Goal: Task Accomplishment & Management: Manage account settings

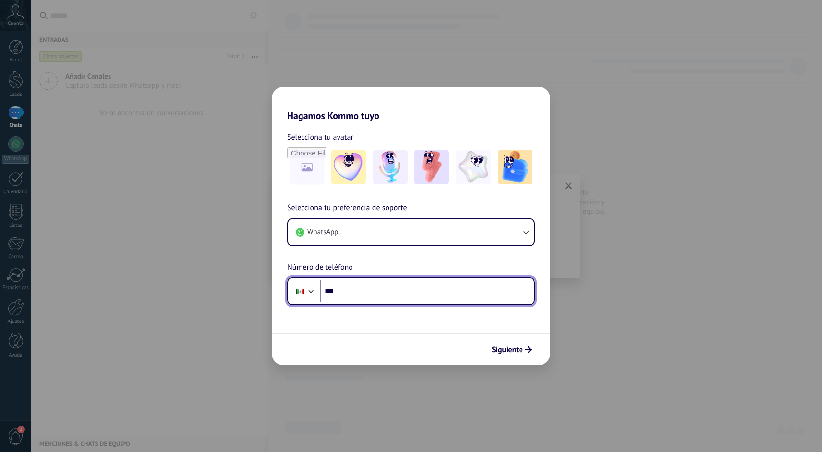
click at [421, 290] on input "***" at bounding box center [427, 291] width 214 height 22
type input "**"
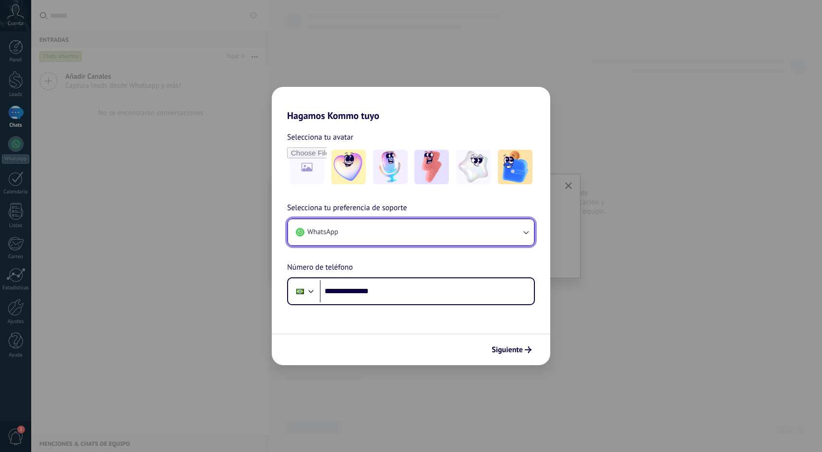
click at [481, 235] on button "WhatsApp" at bounding box center [411, 232] width 246 height 26
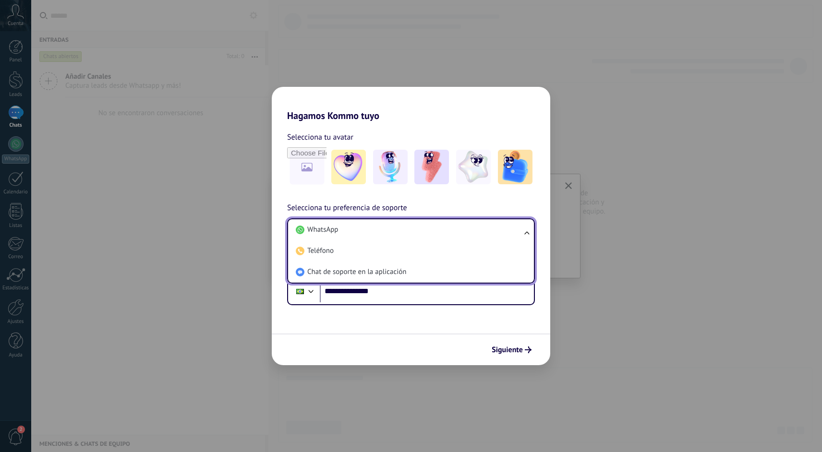
click at [481, 235] on li "WhatsApp" at bounding box center [409, 229] width 234 height 21
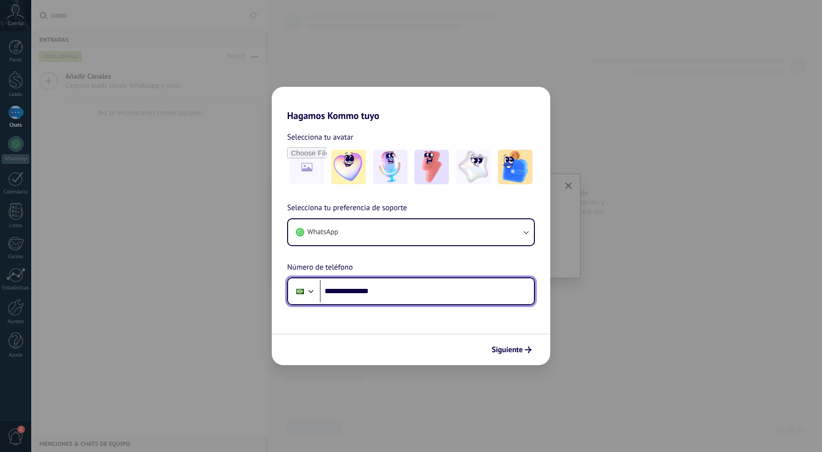
click at [315, 290] on div at bounding box center [311, 291] width 12 height 12
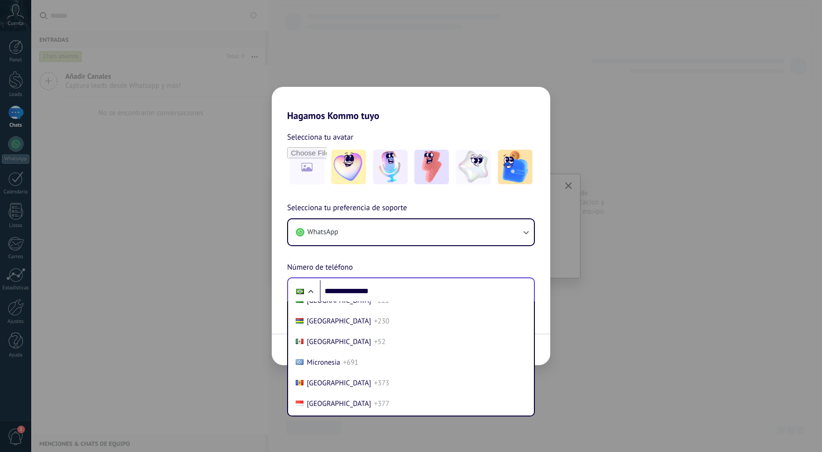
scroll to position [2493, 0]
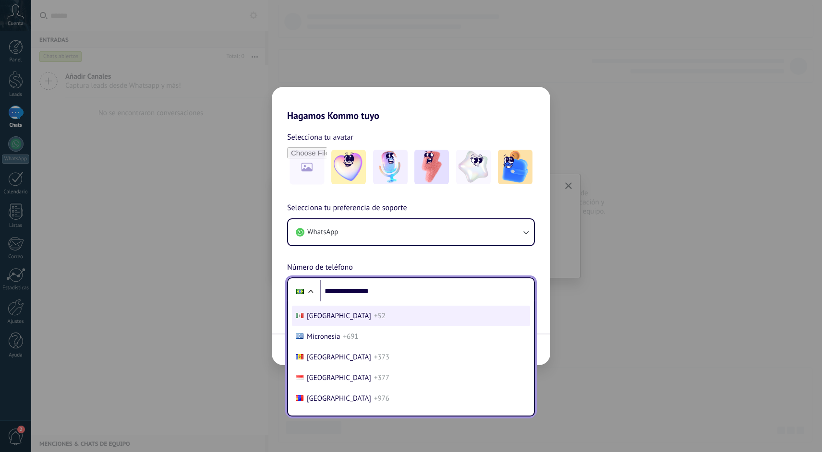
click at [328, 326] on li "Mexico +52" at bounding box center [411, 316] width 238 height 21
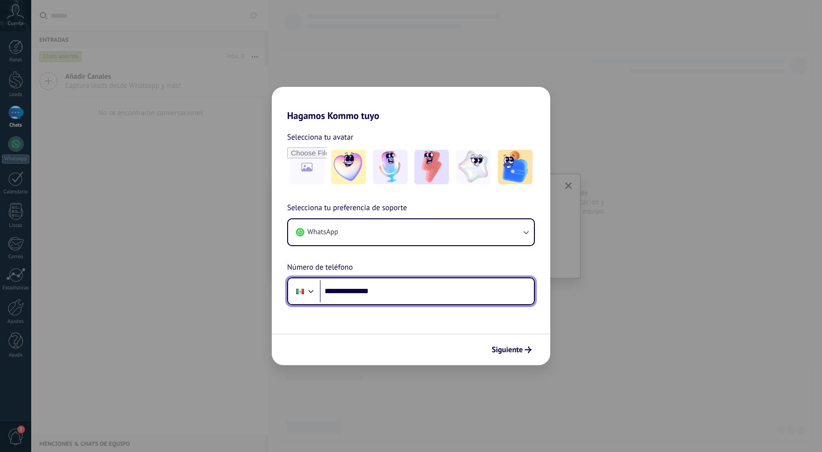
click at [347, 288] on input "**********" at bounding box center [427, 291] width 214 height 22
click at [648, 91] on div "**********" at bounding box center [411, 226] width 822 height 452
click at [382, 291] on input "**********" at bounding box center [427, 291] width 214 height 22
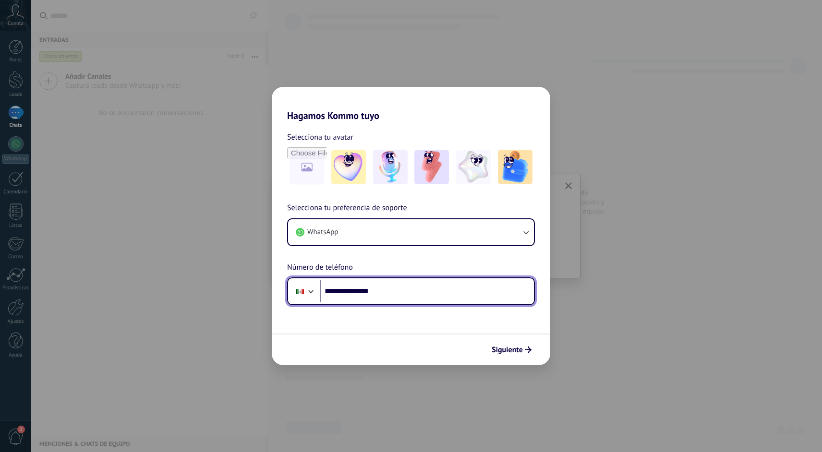
click at [382, 291] on input "**********" at bounding box center [427, 291] width 214 height 22
drag, startPoint x: 339, startPoint y: 291, endPoint x: 444, endPoint y: 290, distance: 104.6
click at [444, 290] on input "**********" at bounding box center [427, 291] width 214 height 22
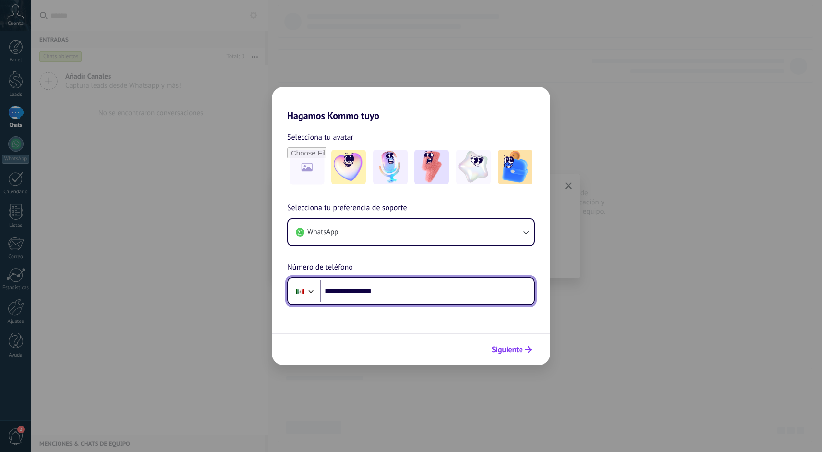
type input "**********"
click at [521, 348] on span "Siguiente" at bounding box center [506, 350] width 31 height 7
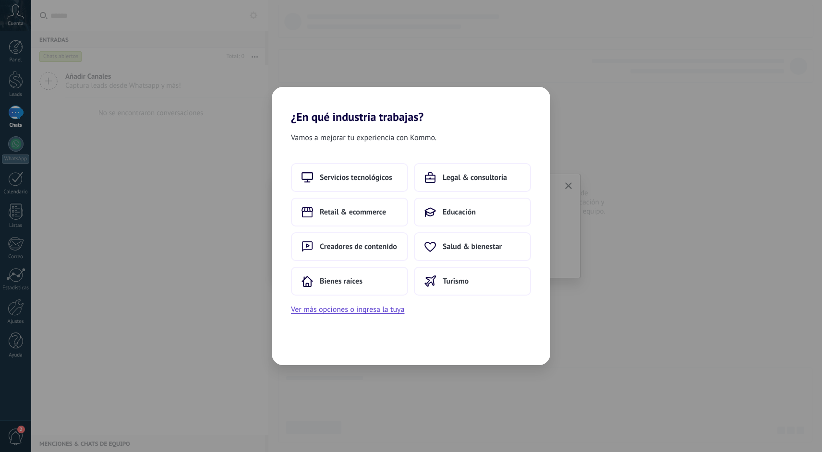
click at [435, 371] on div "¿En qué industria trabajas? Vamos a mejorar tu experiencia con Kommo. Servicios…" at bounding box center [411, 226] width 822 height 452
click at [408, 64] on div "¿En qué industria trabajas? Vamos a mejorar tu experiencia con Kommo. Servicios…" at bounding box center [411, 226] width 822 height 452
click at [363, 174] on span "Servicios tecnológicos" at bounding box center [356, 178] width 72 height 10
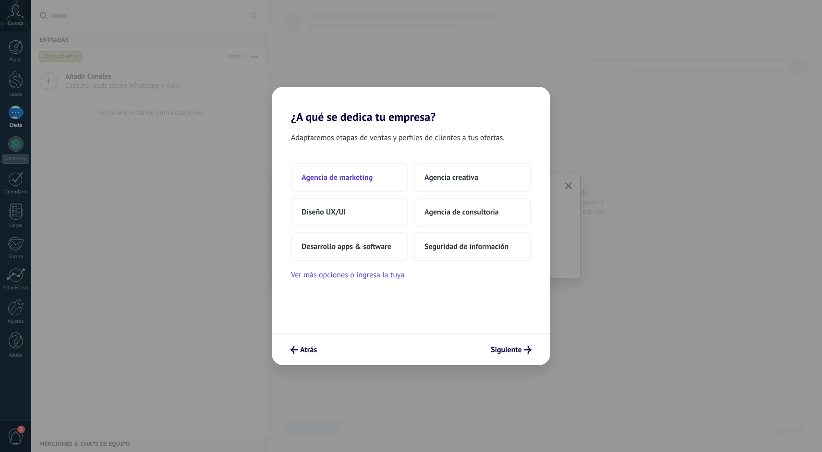
click at [363, 174] on span "Agencia de marketing" at bounding box center [336, 178] width 71 height 10
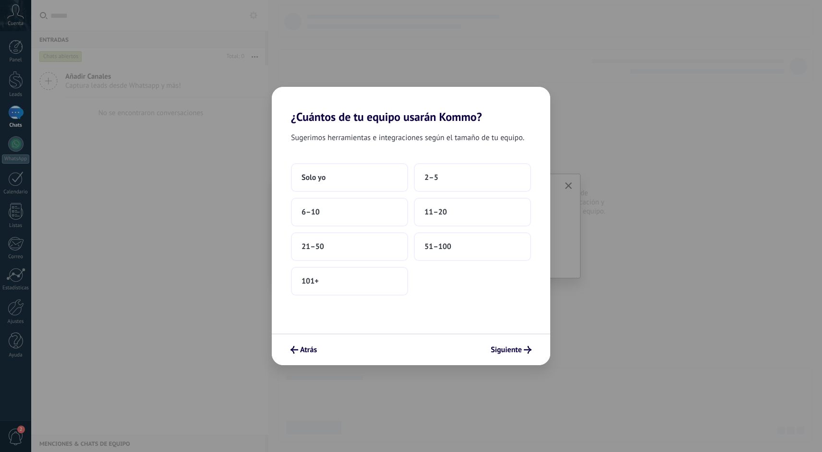
click at [363, 174] on button "Solo yo" at bounding box center [349, 177] width 117 height 29
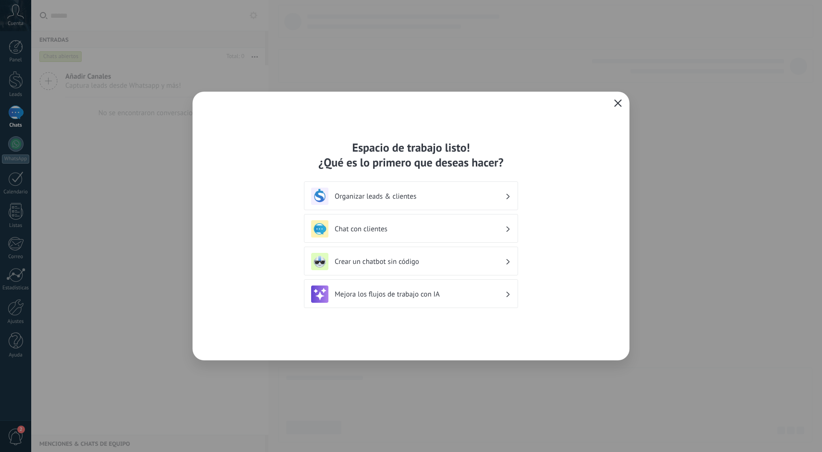
click at [620, 100] on icon "button" at bounding box center [618, 103] width 8 height 8
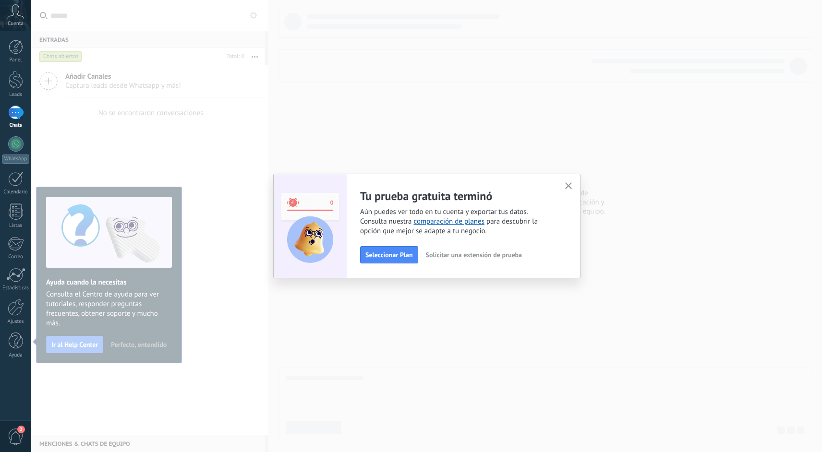
click at [500, 258] on span "Solicitar una extensión de prueba" at bounding box center [474, 255] width 96 height 7
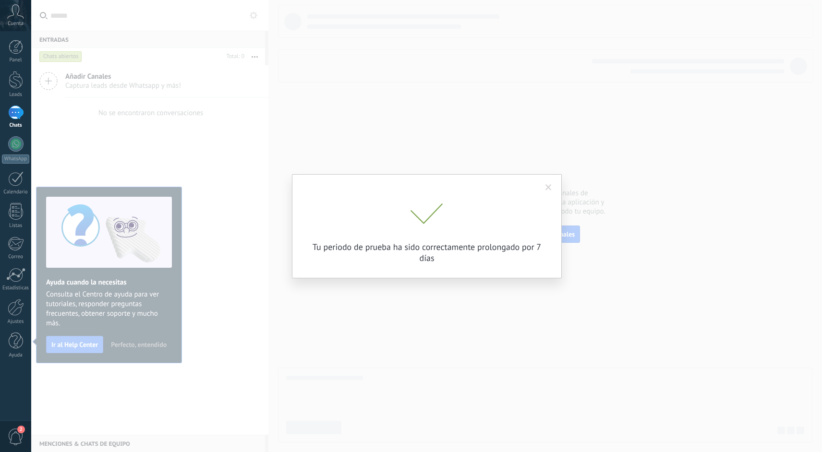
click at [573, 205] on div "Tu periodo de prueba ha sido correctamente prolongado por 7 días" at bounding box center [426, 226] width 791 height 452
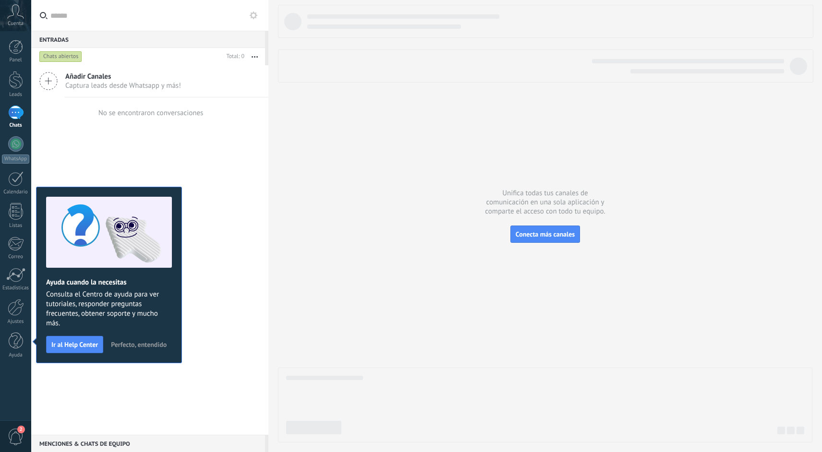
click at [16, 202] on div "Panel Leads Chats WhatsApp Clientes" at bounding box center [15, 204] width 31 height 328
click at [21, 81] on div at bounding box center [16, 80] width 14 height 18
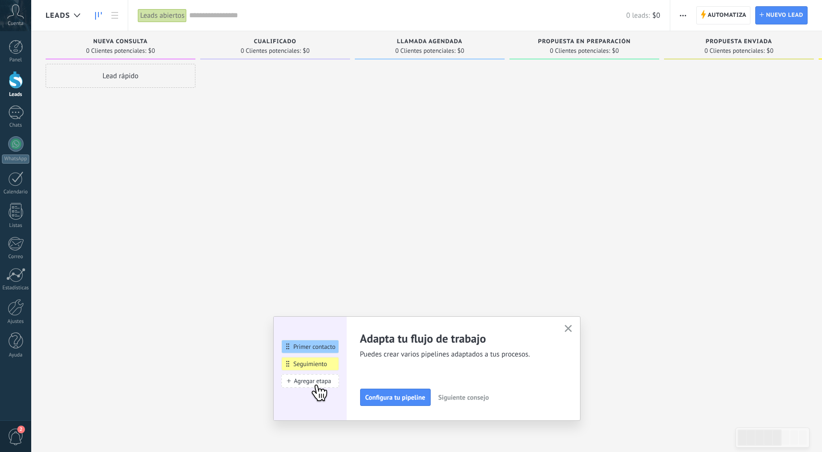
click at [568, 329] on use "button" at bounding box center [567, 328] width 7 height 7
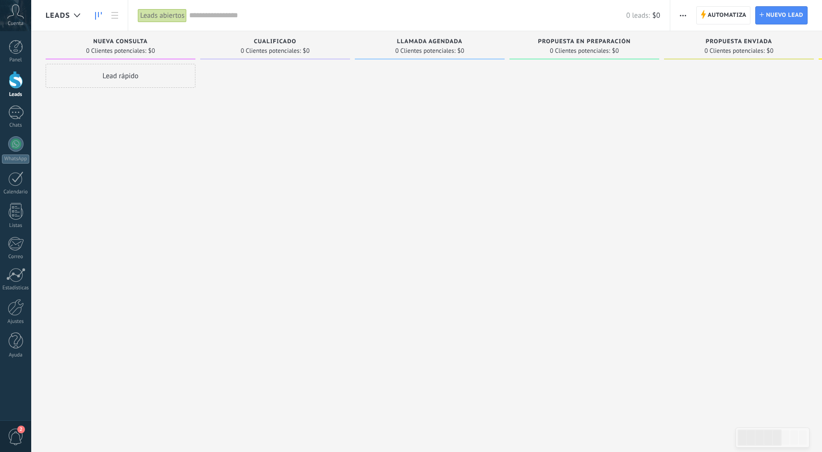
click at [275, 38] on span "Cualificado" at bounding box center [275, 41] width 43 height 7
click at [422, 36] on div "Llamada agendada 0 Clientes potenciales: $0" at bounding box center [430, 45] width 150 height 28
click at [570, 45] on span "Propuesta en preparación" at bounding box center [584, 41] width 93 height 7
click at [735, 40] on span "Propuesta enviada" at bounding box center [739, 41] width 67 height 7
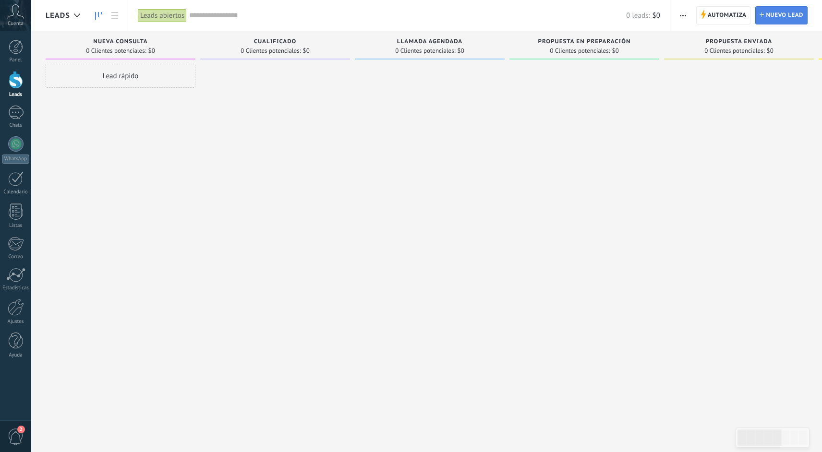
click at [782, 18] on span "Nuevo lead" at bounding box center [784, 15] width 37 height 17
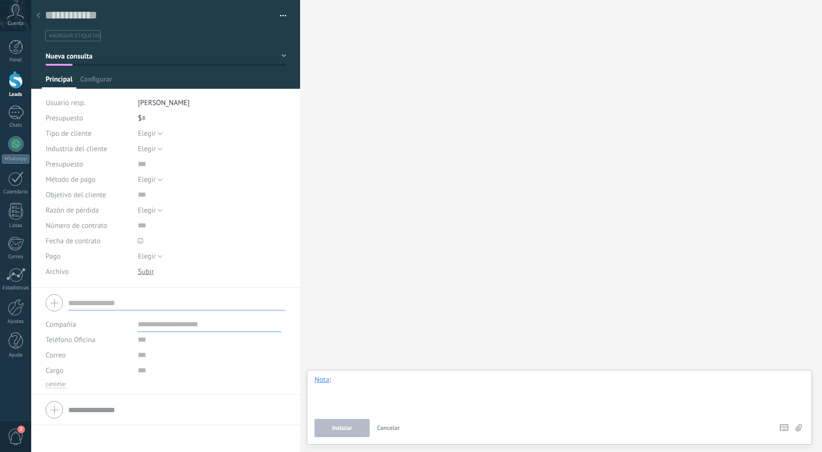
click at [525, 402] on div at bounding box center [559, 393] width 490 height 36
click at [461, 330] on div "Buscar Búsqueda y filtro Carga más Participantes: 0 Agregar usuario Bots: 0" at bounding box center [561, 226] width 522 height 452
click at [40, 13] on div at bounding box center [38, 16] width 13 height 19
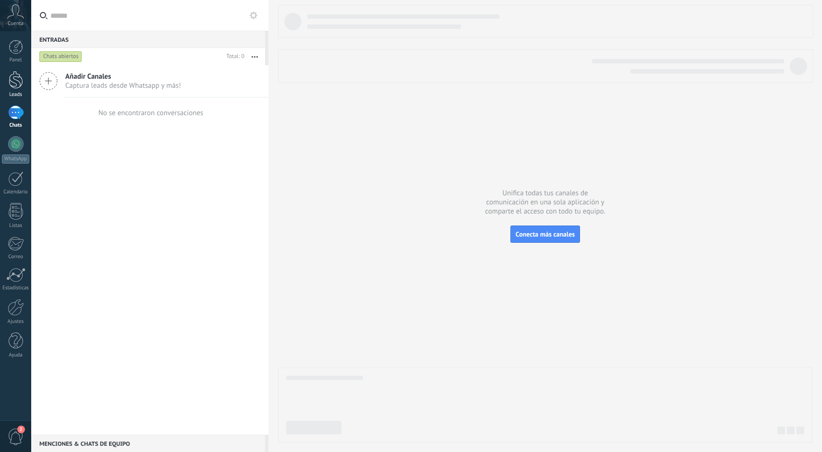
click at [19, 83] on div at bounding box center [16, 80] width 14 height 18
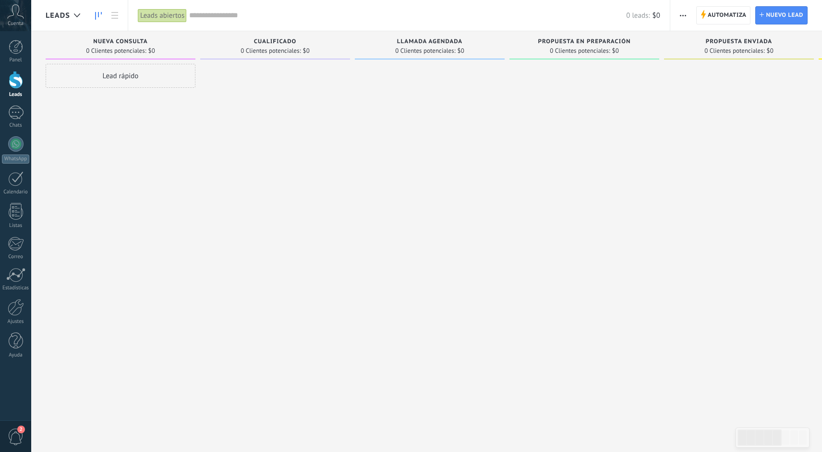
click at [714, 48] on span "0 Clientes potenciales:" at bounding box center [734, 51] width 60 height 6
click at [106, 77] on div "Lead rápido" at bounding box center [121, 76] width 150 height 24
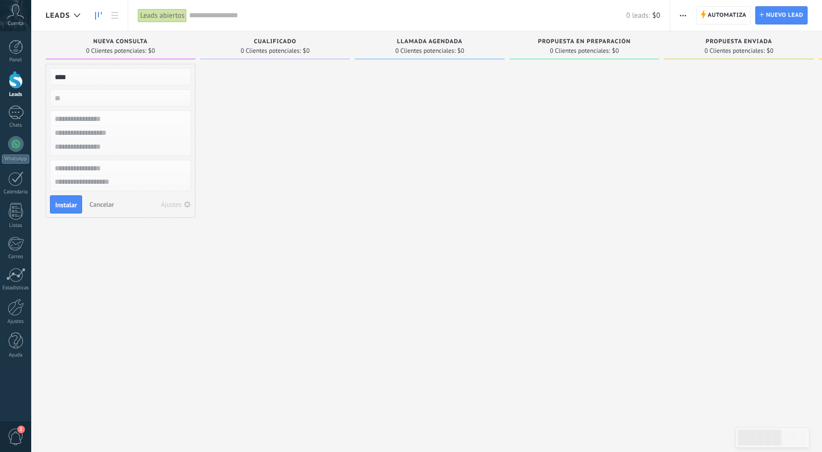
type input "****"
click at [80, 98] on input "numeric" at bounding box center [119, 97] width 140 height 13
type input "*****"
click at [72, 207] on span "Instalar" at bounding box center [66, 205] width 22 height 7
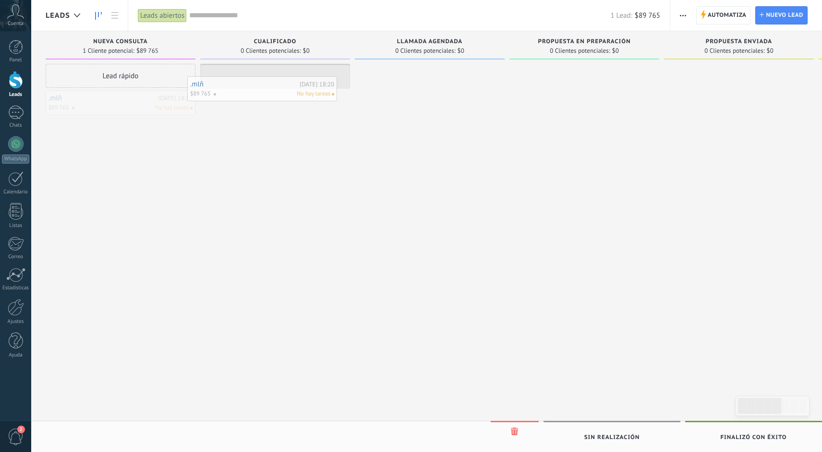
drag, startPoint x: 120, startPoint y: 101, endPoint x: 262, endPoint y: 87, distance: 142.3
drag, startPoint x: 264, startPoint y: 78, endPoint x: 120, endPoint y: 115, distance: 149.1
drag, startPoint x: 102, startPoint y: 103, endPoint x: 260, endPoint y: 73, distance: 160.8
drag, startPoint x: 300, startPoint y: 74, endPoint x: 465, endPoint y: 66, distance: 164.8
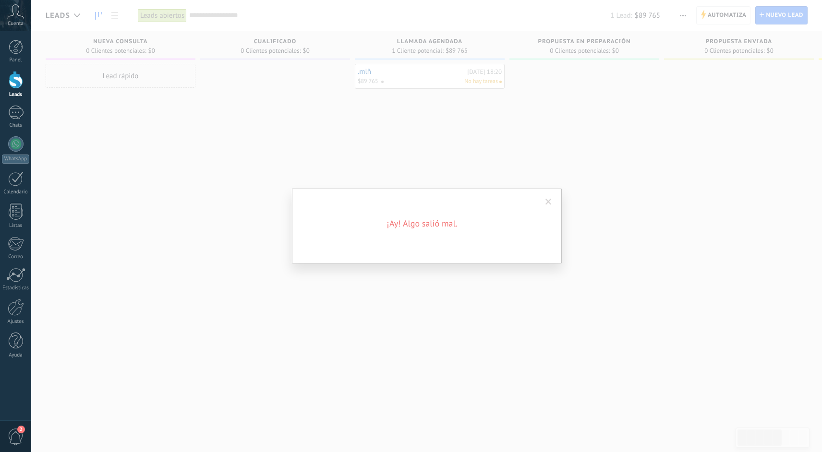
click at [548, 200] on span at bounding box center [548, 202] width 6 height 7
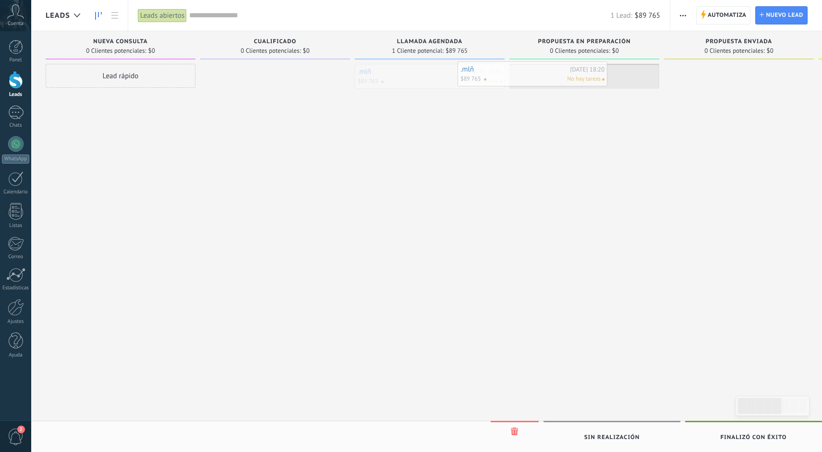
drag, startPoint x: 443, startPoint y: 76, endPoint x: 548, endPoint y: 73, distance: 104.7
drag, startPoint x: 548, startPoint y: 73, endPoint x: 414, endPoint y: 76, distance: 133.5
drag, startPoint x: 414, startPoint y: 76, endPoint x: 273, endPoint y: 63, distance: 142.2
drag, startPoint x: 283, startPoint y: 72, endPoint x: 428, endPoint y: 59, distance: 145.1
drag, startPoint x: 404, startPoint y: 85, endPoint x: 324, endPoint y: 84, distance: 79.7
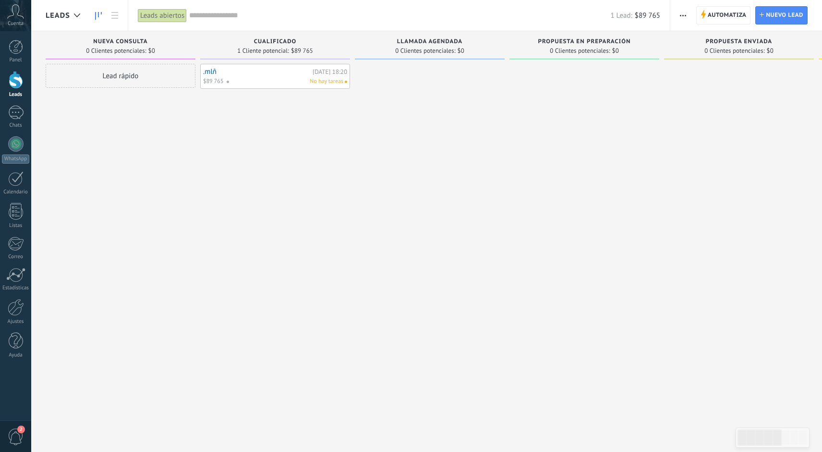
click at [383, 99] on div at bounding box center [430, 227] width 150 height 327
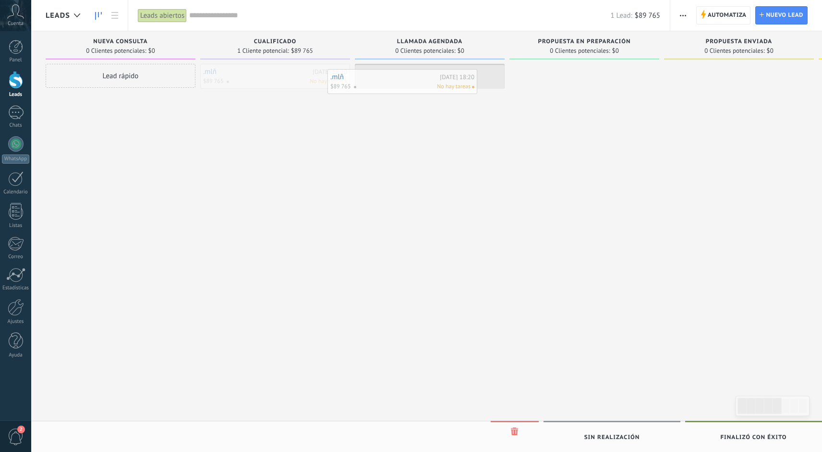
drag, startPoint x: 292, startPoint y: 72, endPoint x: 445, endPoint y: 77, distance: 153.2
drag, startPoint x: 445, startPoint y: 77, endPoint x: 293, endPoint y: 77, distance: 151.7
drag, startPoint x: 290, startPoint y: 75, endPoint x: 417, endPoint y: 75, distance: 126.7
drag, startPoint x: 420, startPoint y: 75, endPoint x: 566, endPoint y: 75, distance: 146.4
drag, startPoint x: 572, startPoint y: 75, endPoint x: 661, endPoint y: 71, distance: 88.9
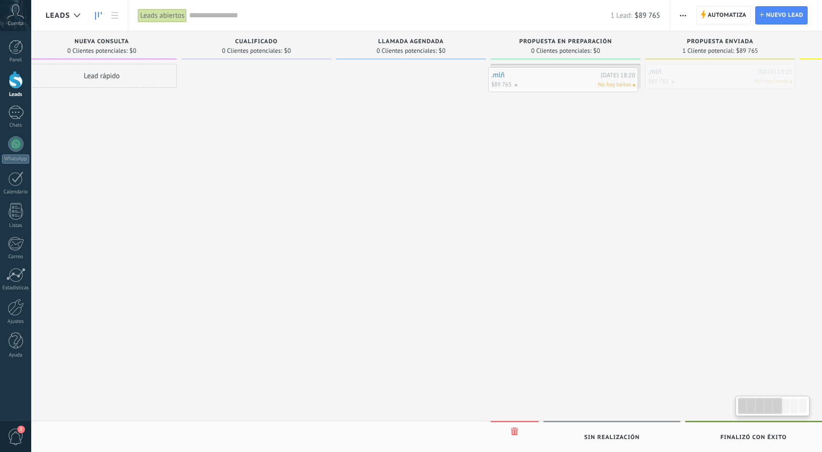
drag, startPoint x: 710, startPoint y: 74, endPoint x: 552, endPoint y: 77, distance: 158.4
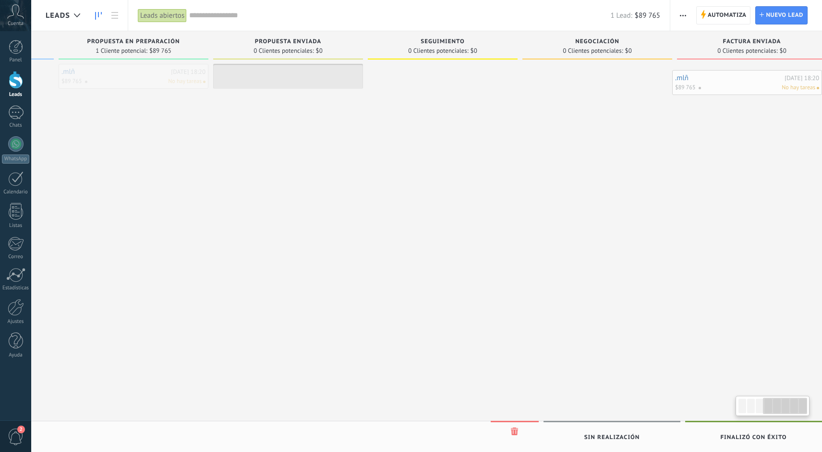
scroll to position [0, 470]
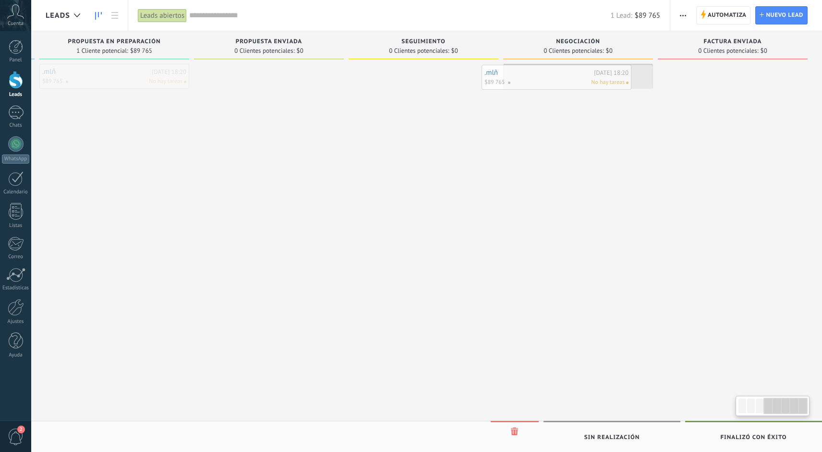
drag, startPoint x: 555, startPoint y: 73, endPoint x: 546, endPoint y: 74, distance: 9.2
drag, startPoint x: 555, startPoint y: 77, endPoint x: 271, endPoint y: 79, distance: 283.7
drag, startPoint x: 276, startPoint y: 79, endPoint x: 722, endPoint y: 74, distance: 446.9
drag, startPoint x: 719, startPoint y: 79, endPoint x: 254, endPoint y: 83, distance: 464.1
drag, startPoint x: 261, startPoint y: 81, endPoint x: 143, endPoint y: 81, distance: 118.1
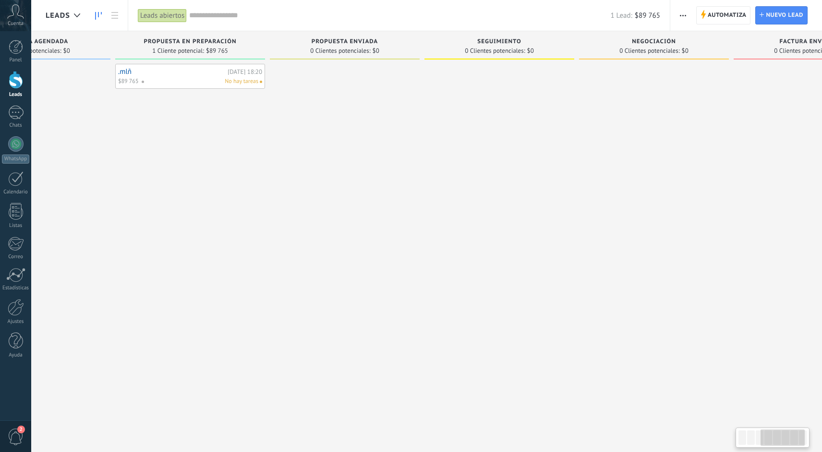
scroll to position [0, 269]
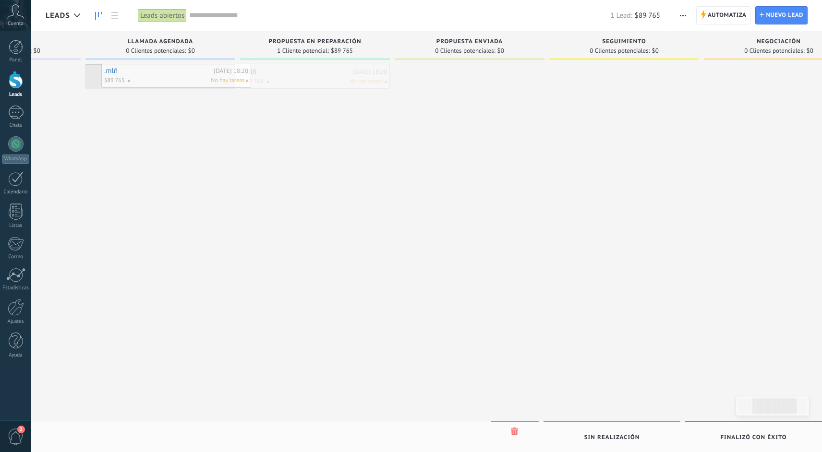
drag, startPoint x: 284, startPoint y: 82, endPoint x: 146, endPoint y: 81, distance: 138.2
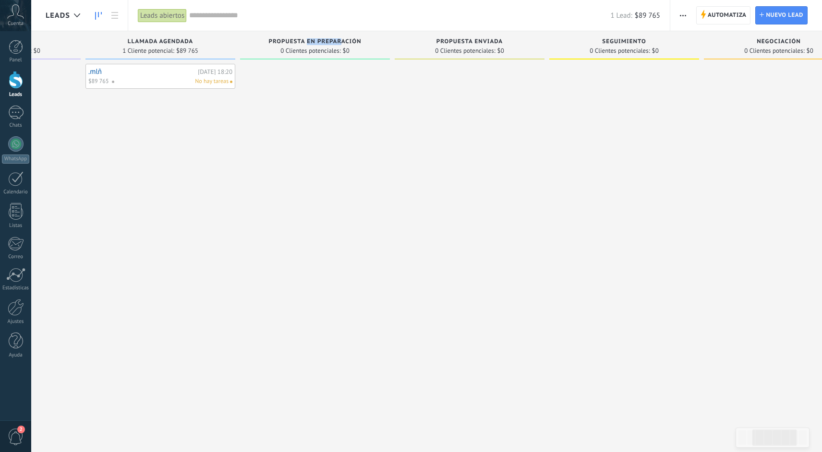
drag, startPoint x: 307, startPoint y: 41, endPoint x: 341, endPoint y: 40, distance: 34.6
click at [341, 40] on span "Propuesta en preparación" at bounding box center [315, 41] width 93 height 7
drag, startPoint x: 141, startPoint y: 42, endPoint x: 173, endPoint y: 38, distance: 32.4
click at [173, 38] on span "Llamada agendada" at bounding box center [160, 41] width 65 height 7
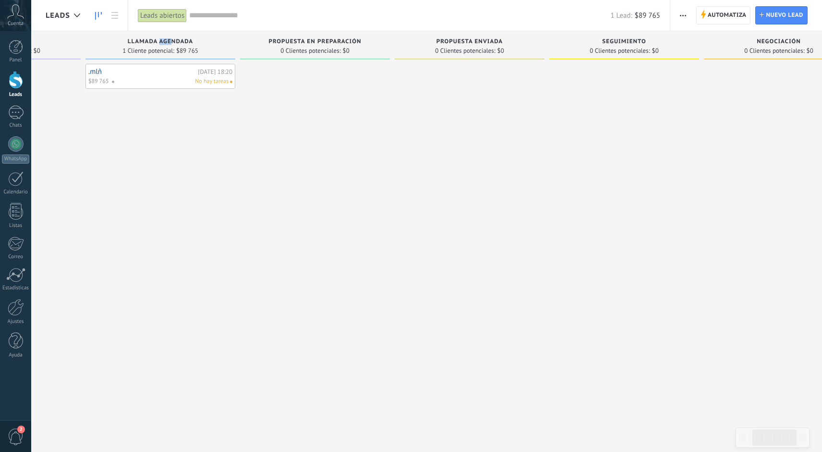
drag, startPoint x: 173, startPoint y: 40, endPoint x: 158, endPoint y: 42, distance: 15.0
click at [158, 42] on span "Llamada agendada" at bounding box center [160, 41] width 65 height 7
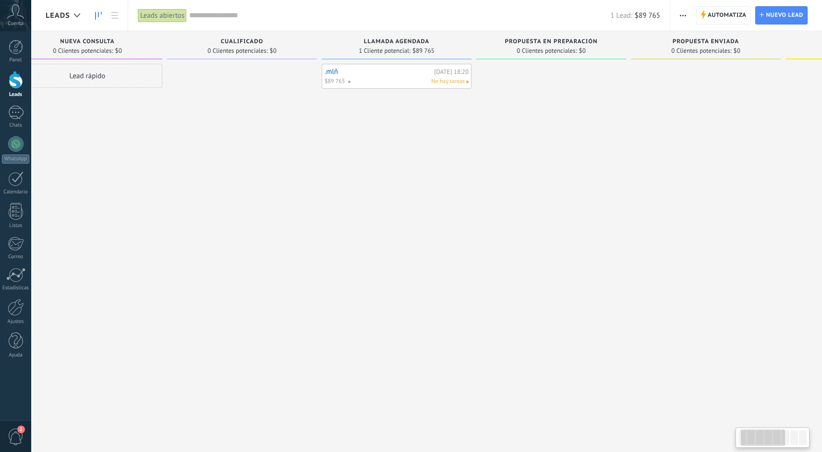
scroll to position [0, 0]
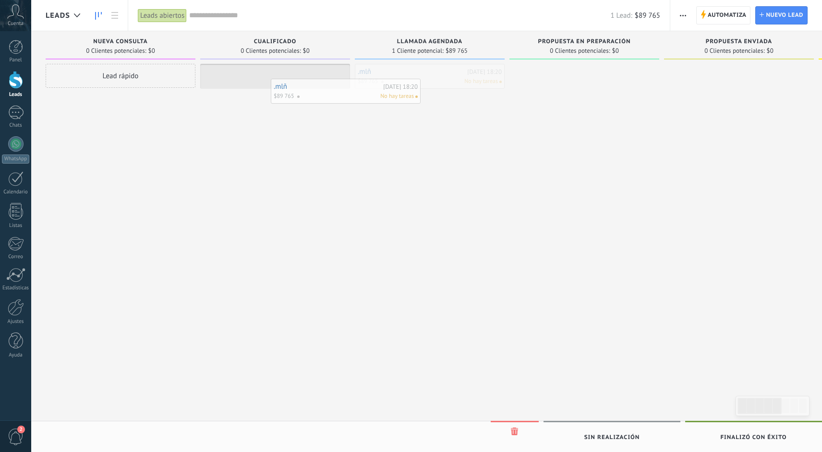
drag, startPoint x: 403, startPoint y: 71, endPoint x: 259, endPoint y: 81, distance: 144.3
drag, startPoint x: 307, startPoint y: 82, endPoint x: 413, endPoint y: 79, distance: 106.1
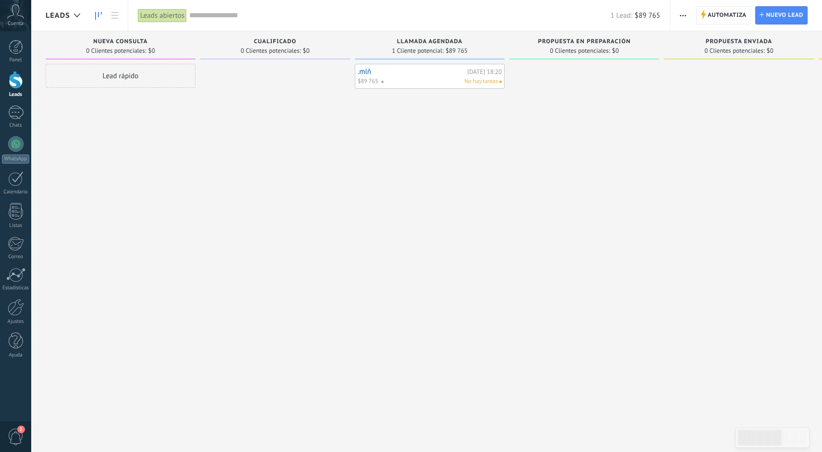
click at [155, 18] on div "Leads abiertos" at bounding box center [162, 16] width 49 height 14
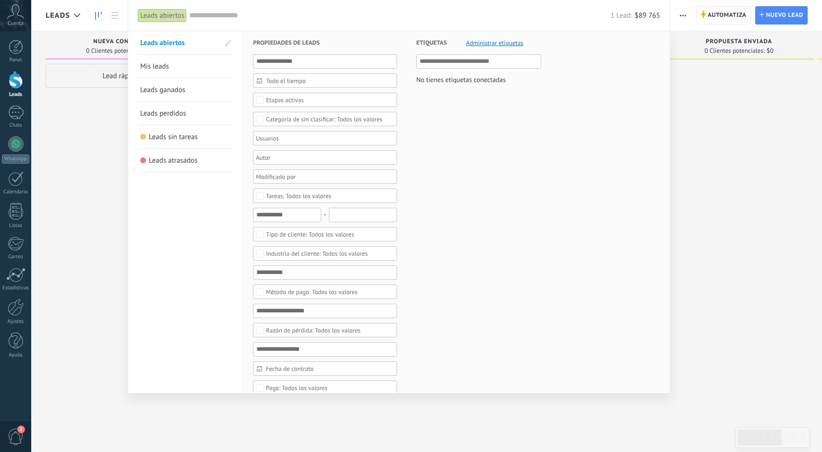
click at [155, 18] on div "Leads abiertos" at bounding box center [162, 16] width 49 height 14
click at [103, 127] on div at bounding box center [411, 226] width 822 height 452
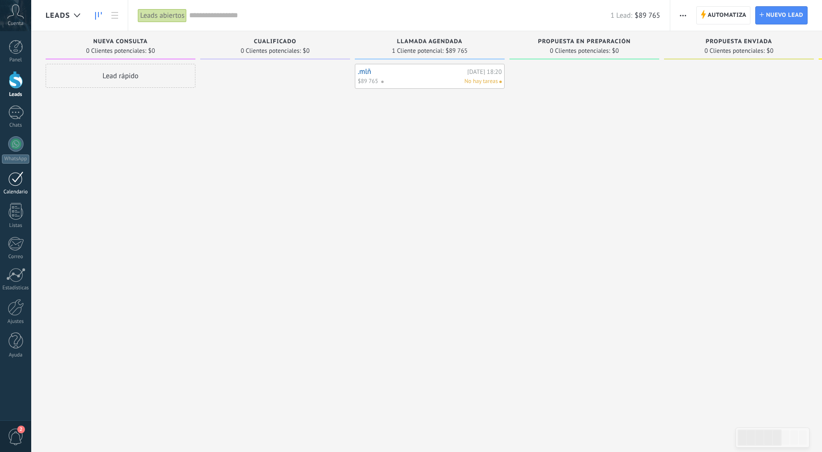
click at [12, 187] on link "Calendario" at bounding box center [15, 183] width 31 height 24
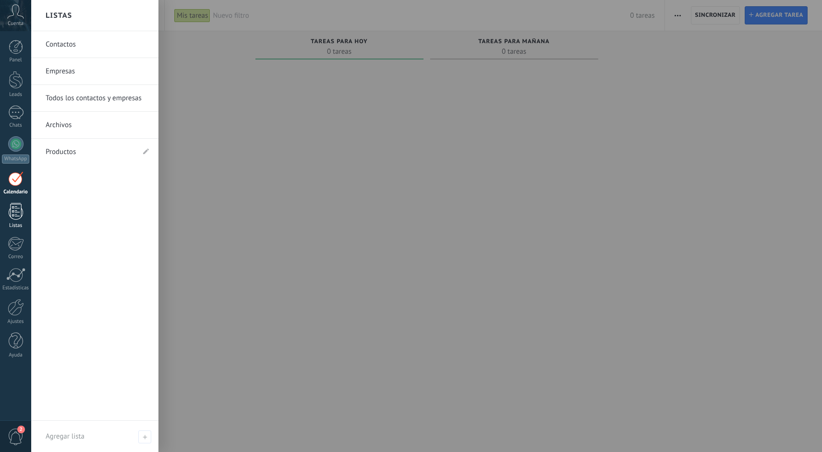
click at [13, 207] on div at bounding box center [16, 211] width 14 height 17
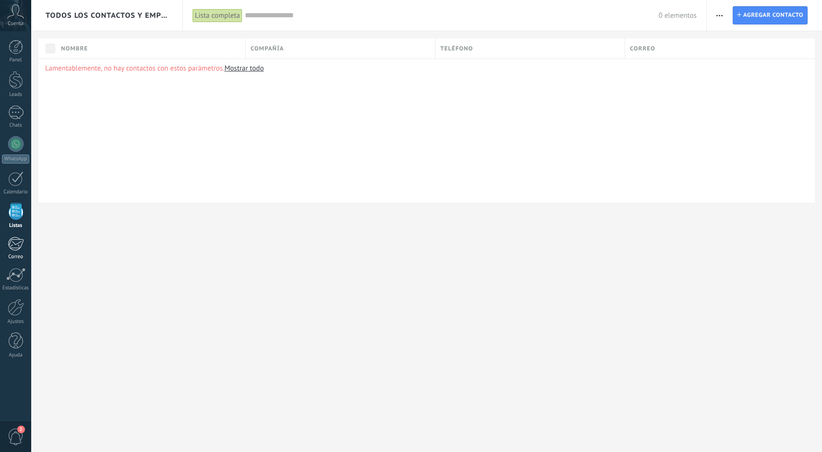
click at [16, 254] on div "Correo" at bounding box center [16, 257] width 28 height 6
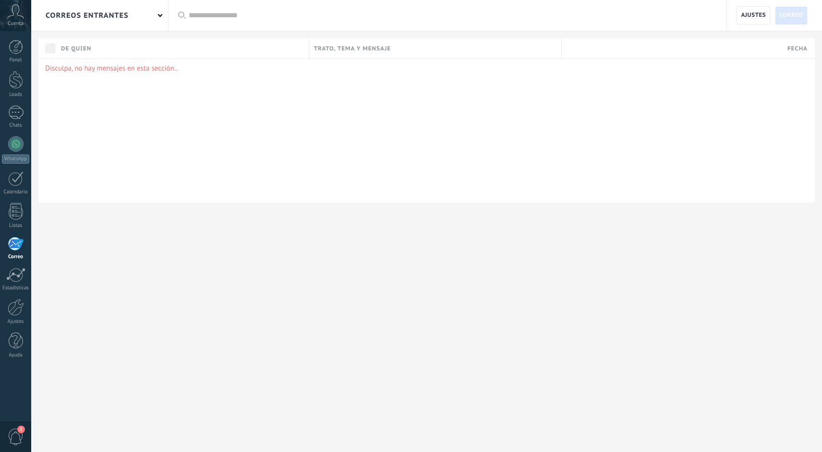
click at [134, 17] on div "correos entrantes" at bounding box center [99, 15] width 137 height 31
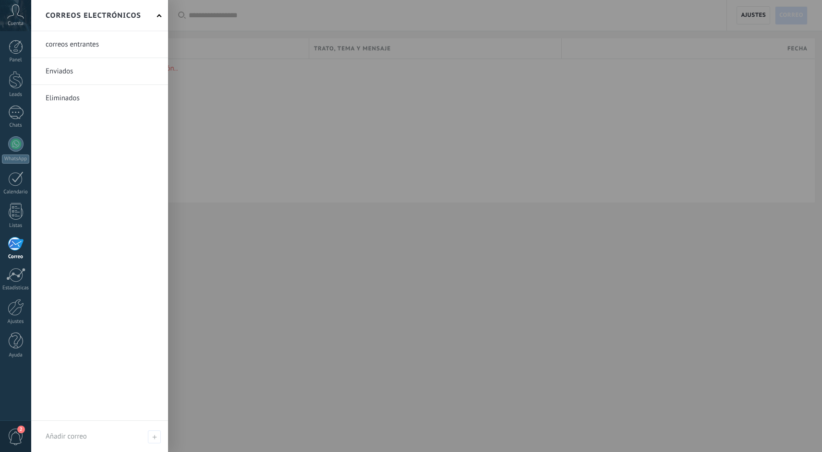
click at [134, 17] on h2 "Correos electrónicos" at bounding box center [94, 15] width 96 height 30
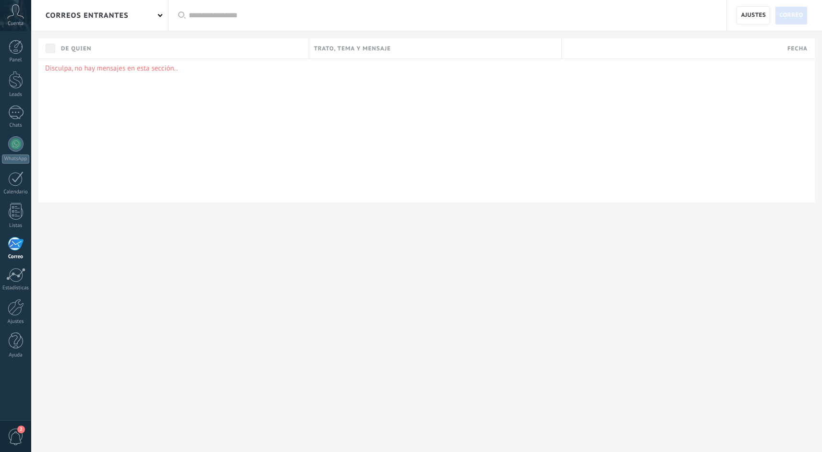
click at [16, 21] on span "Cuenta" at bounding box center [16, 24] width 16 height 6
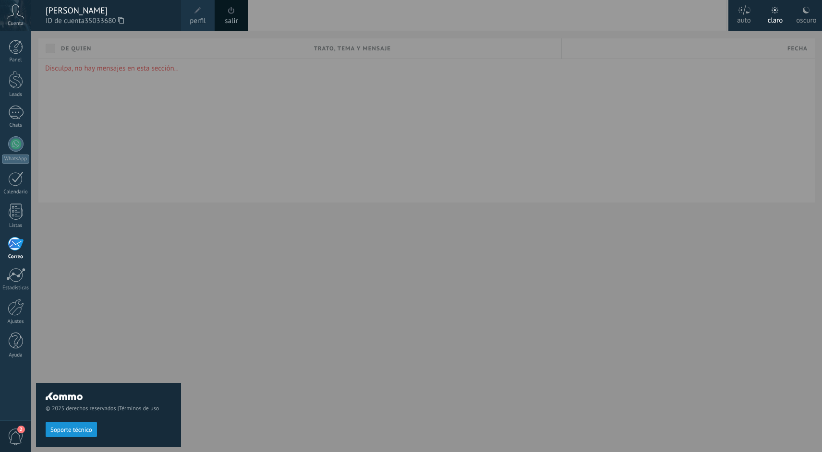
click at [16, 21] on span "Cuenta" at bounding box center [16, 24] width 16 height 6
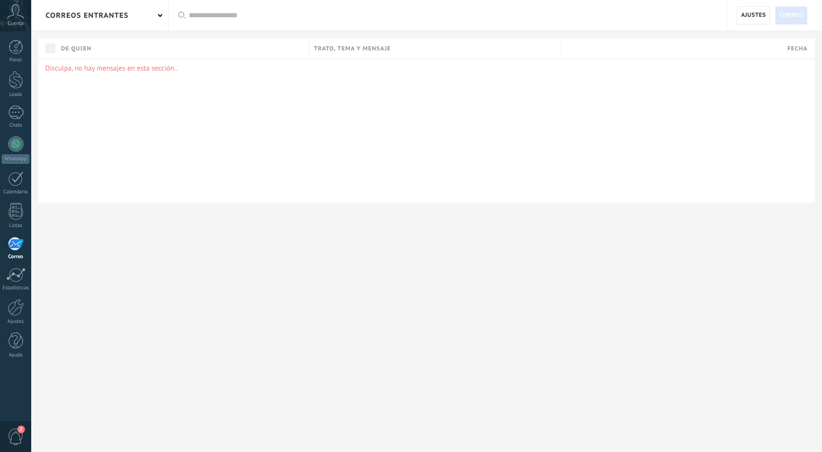
click at [384, 80] on div "Disculpa, no hay mensajes en esta sección.." at bounding box center [426, 131] width 776 height 144
drag, startPoint x: 332, startPoint y: 45, endPoint x: 454, endPoint y: 54, distance: 122.3
click at [438, 51] on div "Trato, tema y mensaje" at bounding box center [435, 48] width 252 height 20
click at [14, 13] on icon at bounding box center [15, 11] width 17 height 14
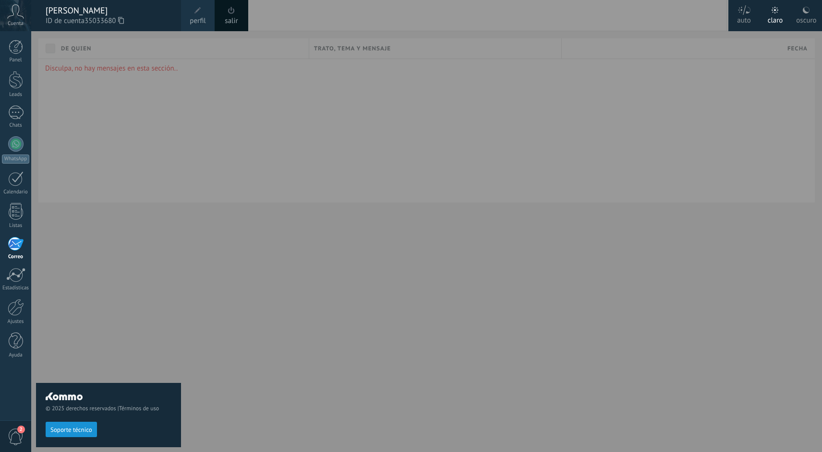
click at [20, 14] on icon at bounding box center [15, 11] width 17 height 14
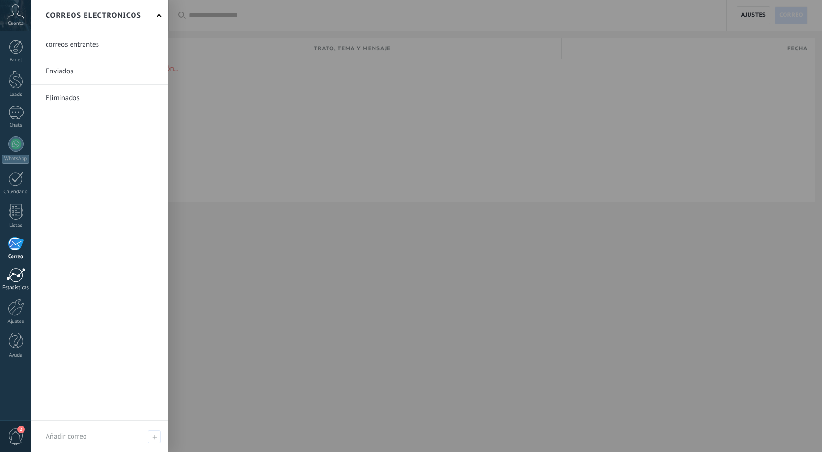
click at [20, 282] on link "Estadísticas" at bounding box center [15, 280] width 31 height 24
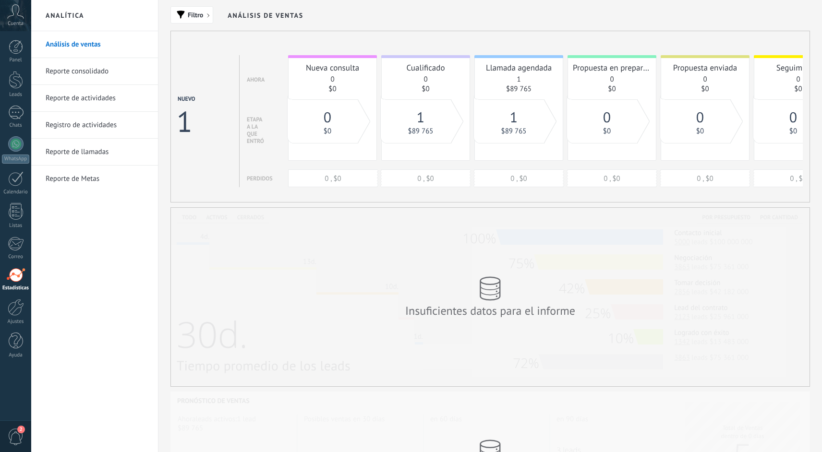
click at [76, 72] on link "Reporte consolidado" at bounding box center [97, 71] width 103 height 27
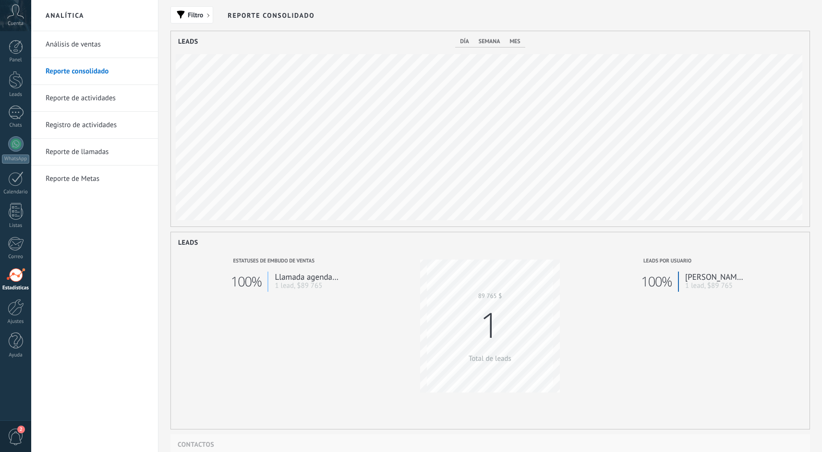
scroll to position [195, 638]
click at [495, 293] on div "Venta 89 765 $ Total de leads 1" at bounding box center [490, 341] width 140 height 163
click at [464, 43] on span "día" at bounding box center [464, 41] width 9 height 7
click at [514, 47] on div "día semana mes" at bounding box center [490, 41] width 70 height 11
click at [513, 43] on span "mes" at bounding box center [514, 41] width 11 height 7
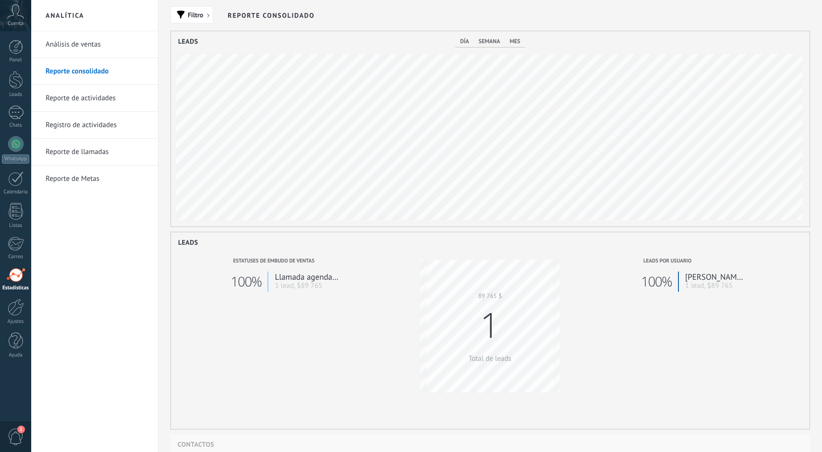
click at [492, 43] on span "semana" at bounding box center [490, 41] width 22 height 7
click at [74, 18] on h2 "Analítica" at bounding box center [94, 15] width 103 height 31
click at [84, 43] on link "Análisis de ventas" at bounding box center [97, 44] width 103 height 27
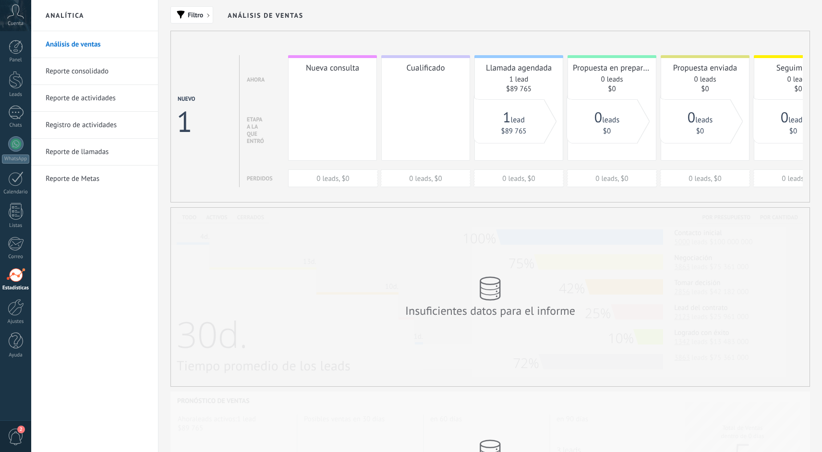
click at [93, 74] on link "Reporte consolidado" at bounding box center [97, 71] width 103 height 27
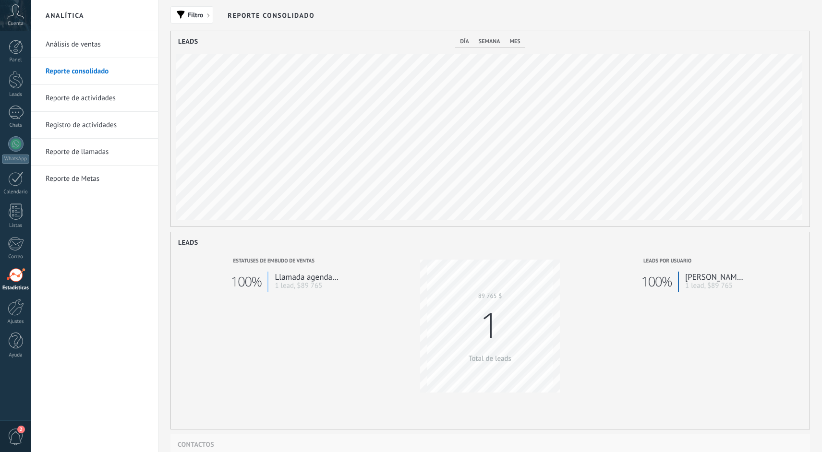
scroll to position [195, 638]
click at [90, 49] on link "Análisis de ventas" at bounding box center [97, 44] width 103 height 27
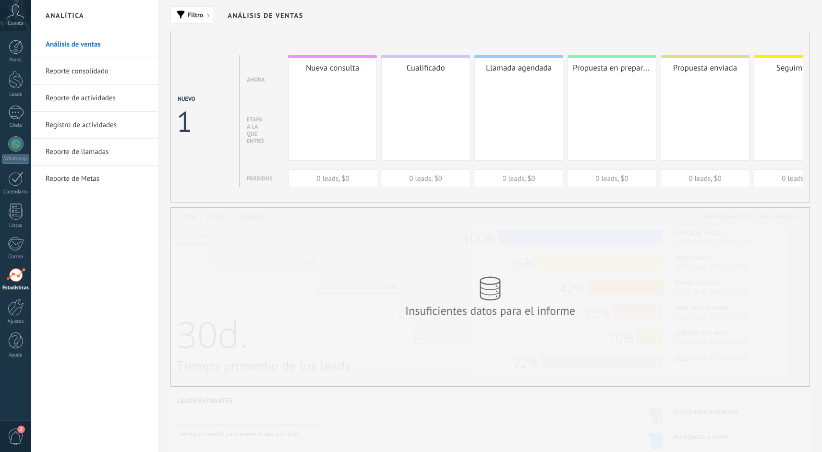
click at [96, 97] on link "Reporte de actividades" at bounding box center [97, 98] width 103 height 27
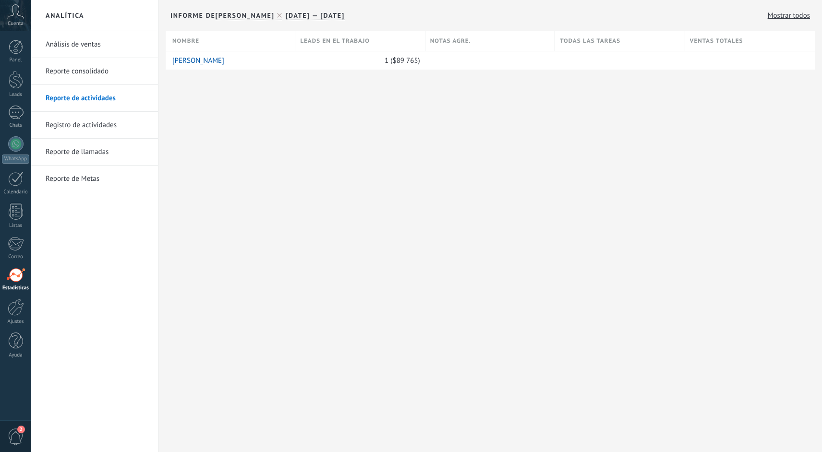
click at [103, 120] on link "Registro de actividades" at bounding box center [97, 125] width 103 height 27
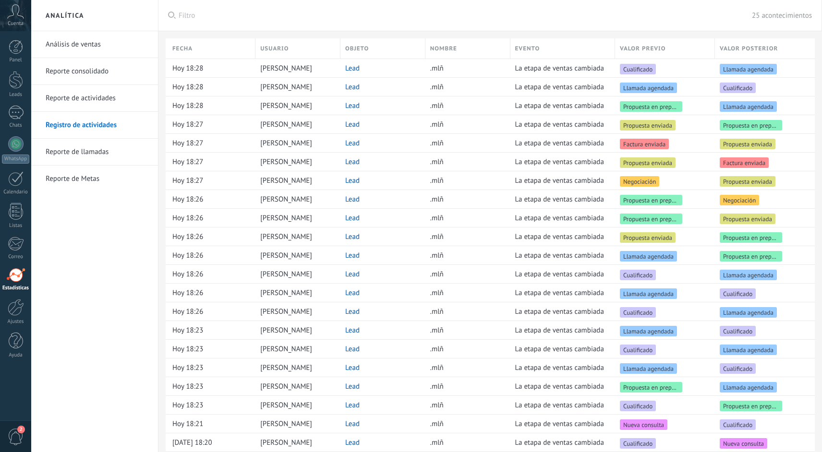
click at [118, 148] on link "Reporte de llamadas" at bounding box center [97, 152] width 103 height 27
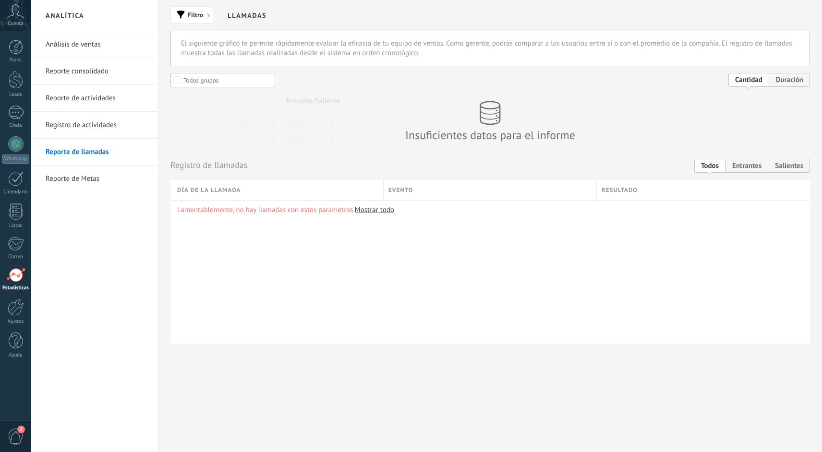
click at [94, 178] on link "Reporte de Metas" at bounding box center [97, 179] width 103 height 27
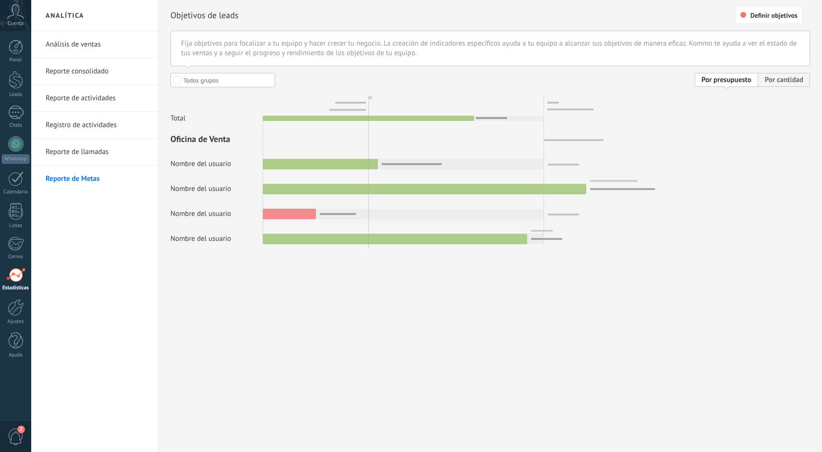
drag, startPoint x: 290, startPoint y: 192, endPoint x: 178, endPoint y: 153, distance: 118.6
click at [178, 155] on div at bounding box center [489, 158] width 639 height 171
drag, startPoint x: 194, startPoint y: 141, endPoint x: 258, endPoint y: 222, distance: 102.8
click at [258, 222] on div at bounding box center [489, 158] width 639 height 171
drag, startPoint x: 228, startPoint y: 331, endPoint x: 240, endPoint y: 257, distance: 74.9
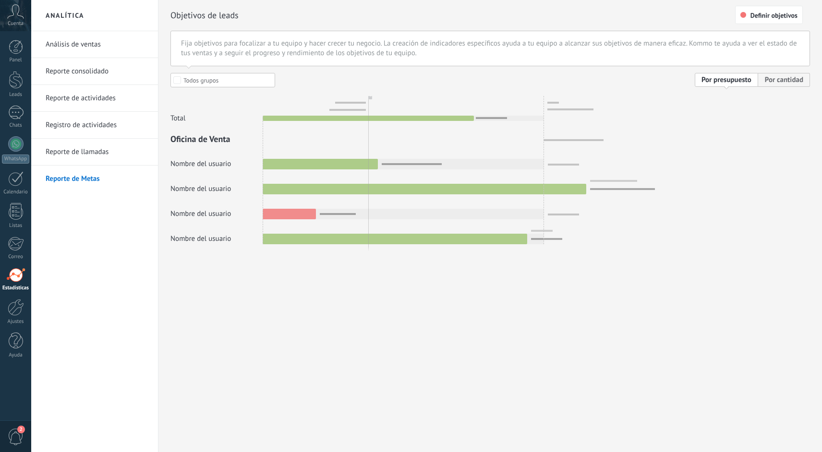
click at [240, 257] on div "Analítica Análisis de ventas Reporte consolidado Reporte de actividades Registr…" at bounding box center [426, 226] width 791 height 452
click at [240, 244] on div "Total Oficina de Venta Oficina de Venta Nombre del usuario Nombre del usuario N…" at bounding box center [489, 170] width 639 height 150
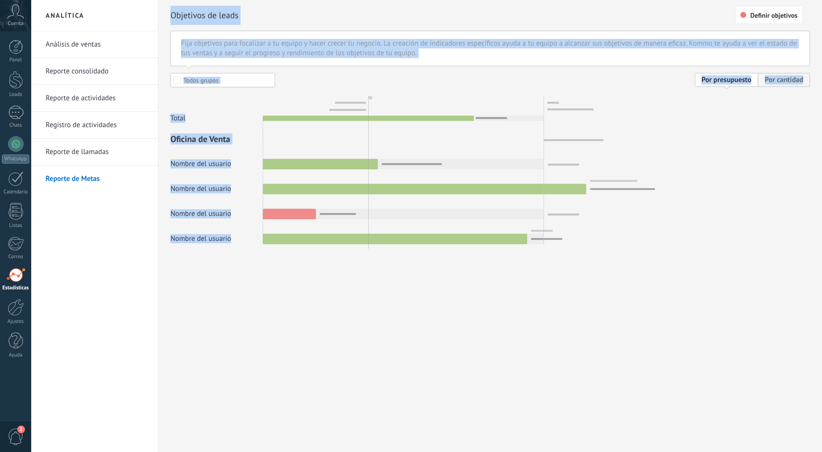
drag, startPoint x: 240, startPoint y: 257, endPoint x: 189, endPoint y: 4, distance: 258.6
click at [189, 4] on div "Objetivos de leads Definir objetivos Fija objetivos para focalizar a tu equipo …" at bounding box center [489, 145] width 663 height 290
